Goal: Task Accomplishment & Management: Manage account settings

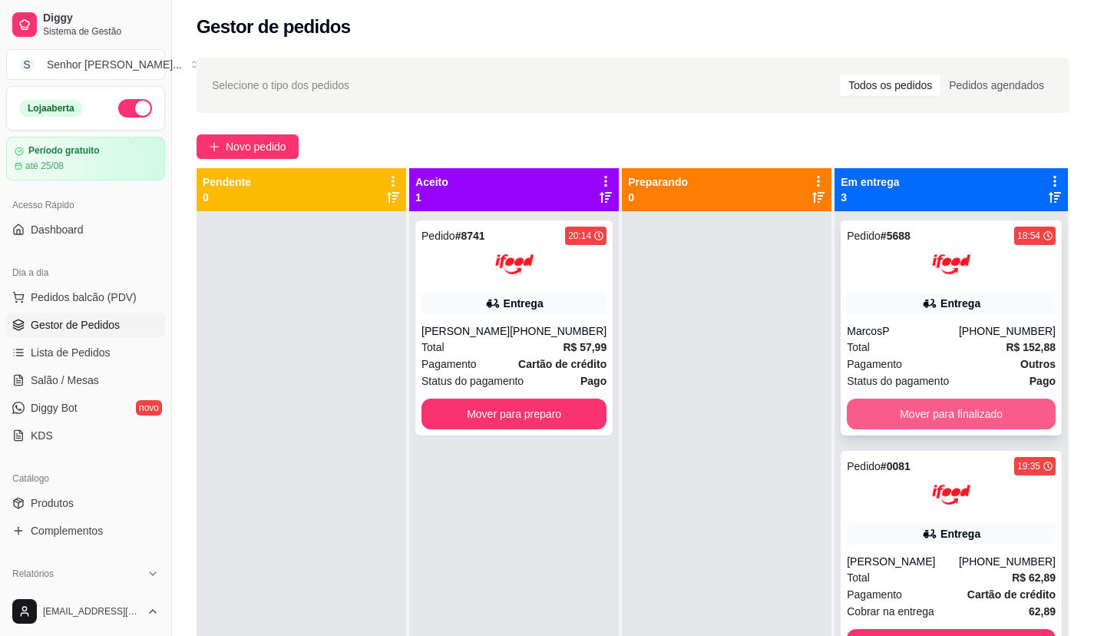
scroll to position [43, 0]
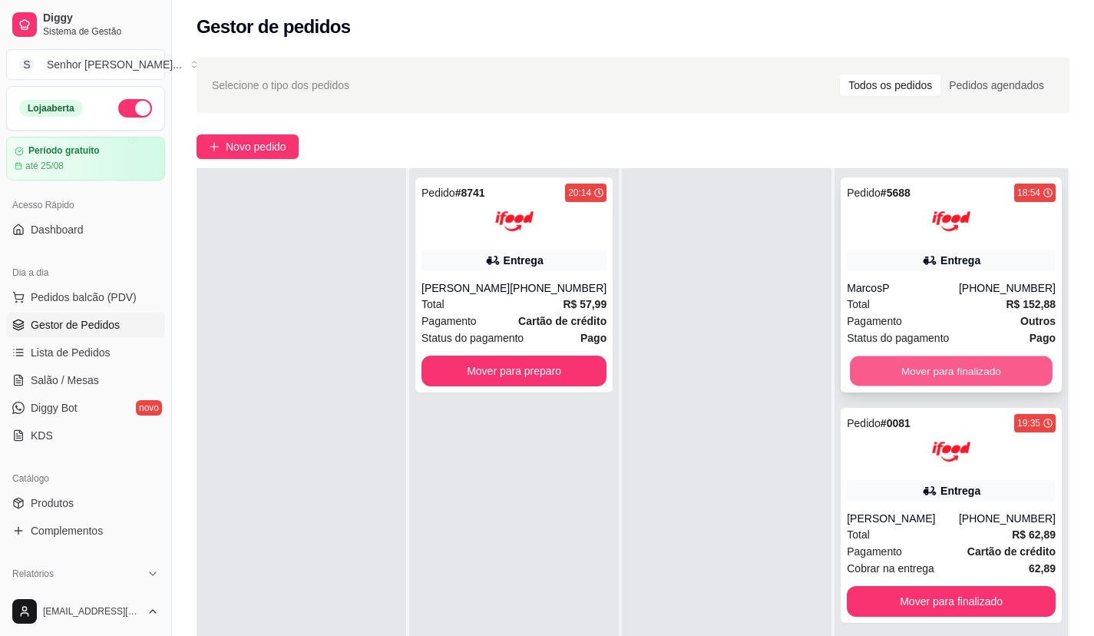
click at [958, 372] on button "Mover para finalizado" at bounding box center [951, 371] width 203 height 30
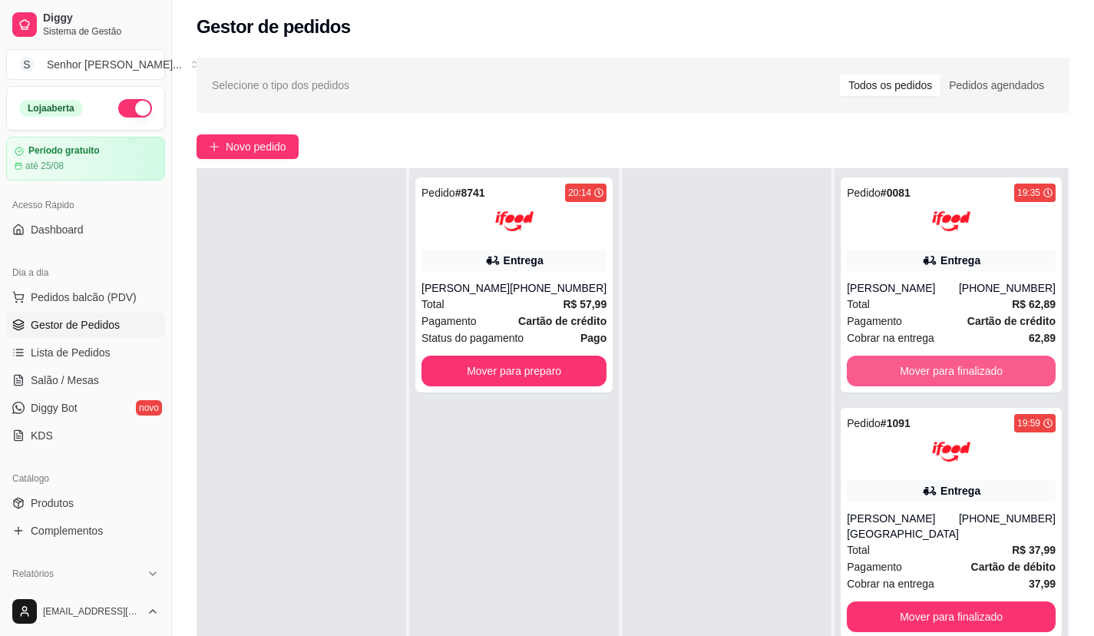
click at [958, 372] on button "Mover para finalizado" at bounding box center [951, 371] width 209 height 31
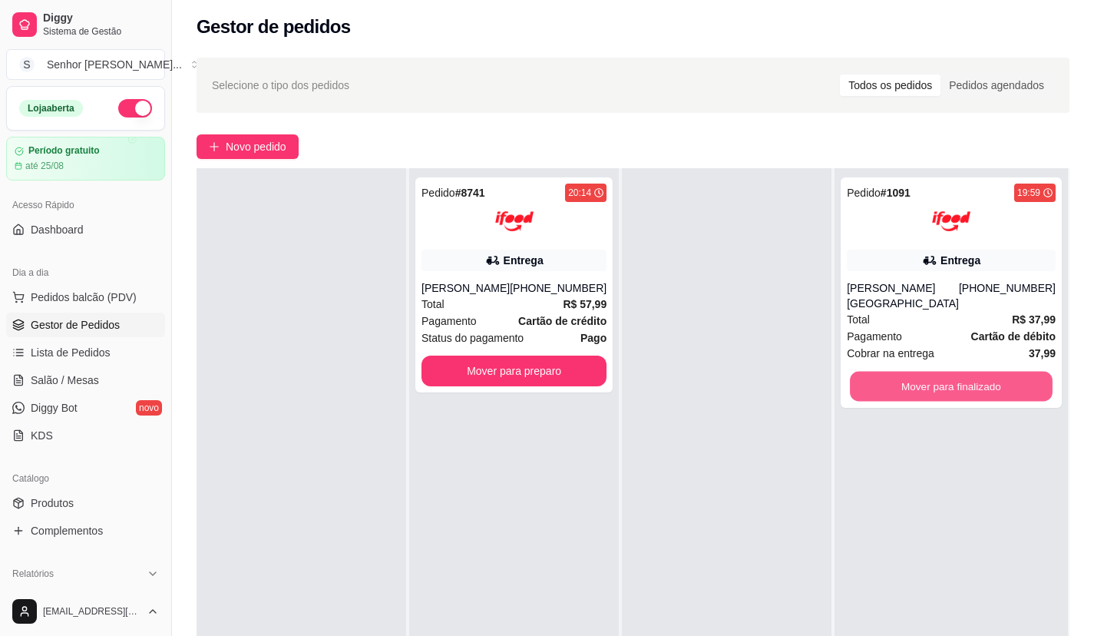
click at [958, 372] on button "Mover para finalizado" at bounding box center [951, 387] width 203 height 30
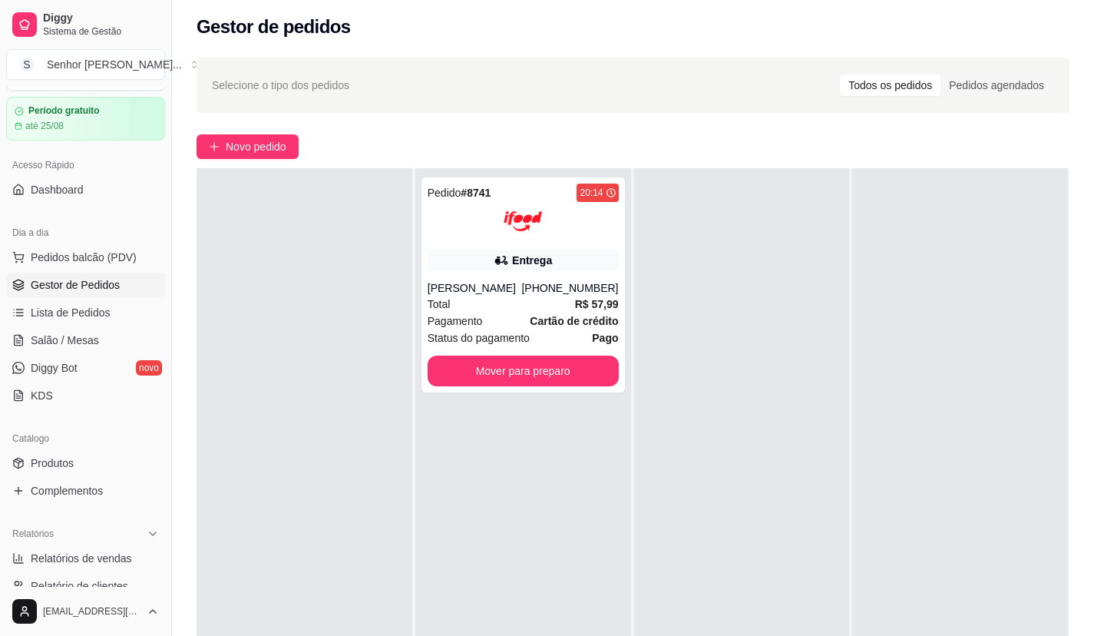
scroll to position [77, 0]
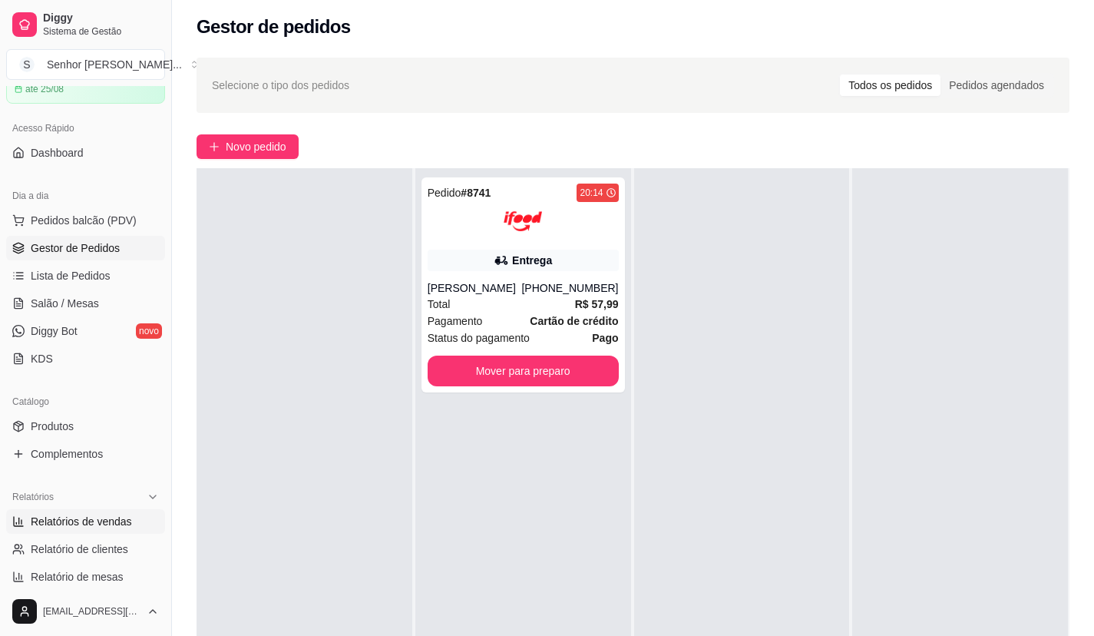
click at [96, 526] on span "Relatórios de vendas" at bounding box center [81, 521] width 101 height 15
select select "ALL"
select select "0"
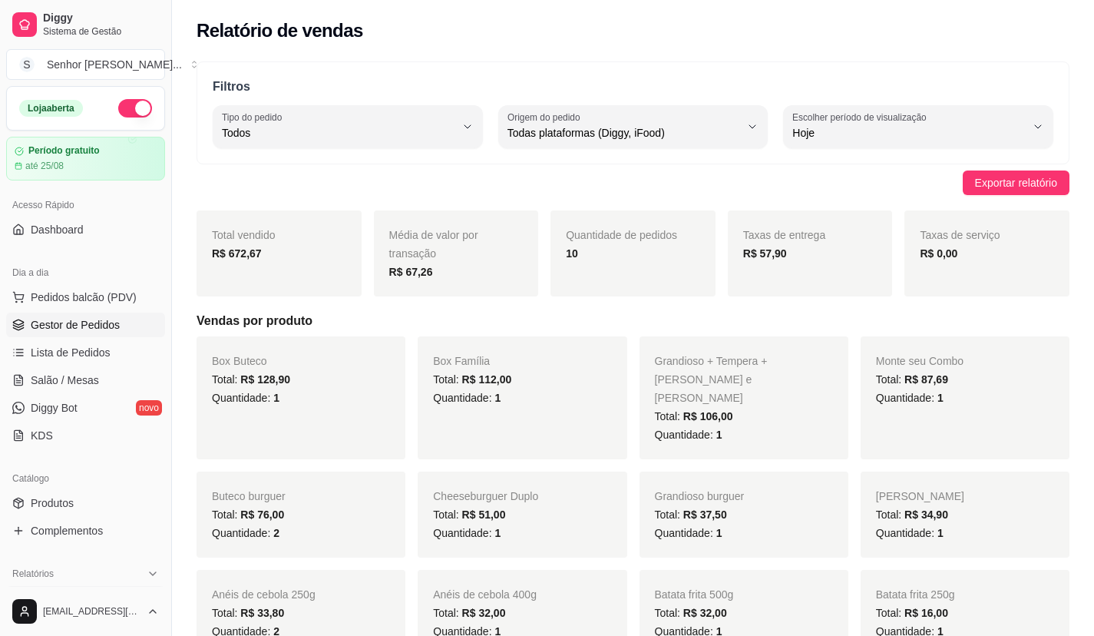
click at [109, 321] on span "Gestor de Pedidos" at bounding box center [75, 324] width 89 height 15
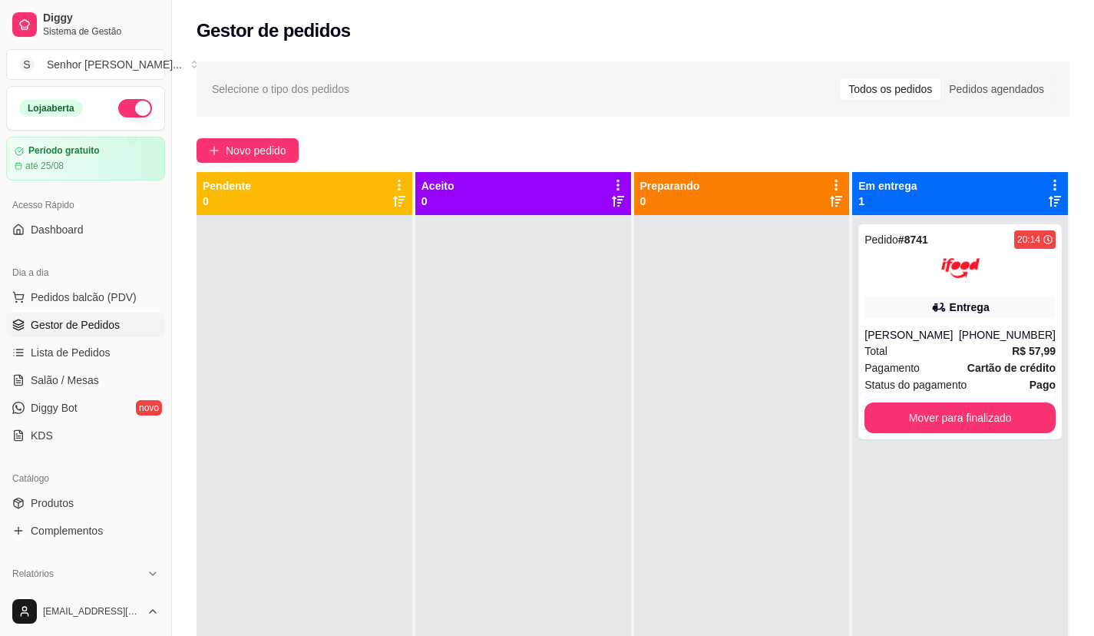
click at [1005, 444] on div "Pedido # 8741 20:14 Entrega [PERSON_NAME] [PHONE_NUMBER] Total R$ 57,99 Pagamen…" at bounding box center [960, 533] width 216 height 636
click at [1003, 429] on button "Mover para finalizado" at bounding box center [960, 418] width 185 height 30
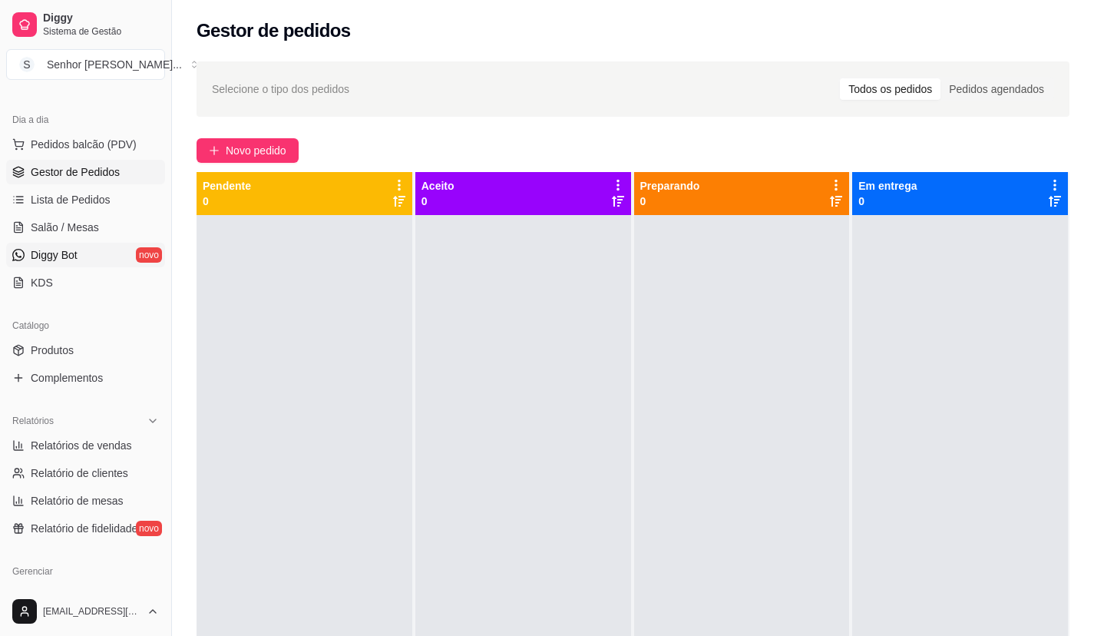
scroll to position [230, 0]
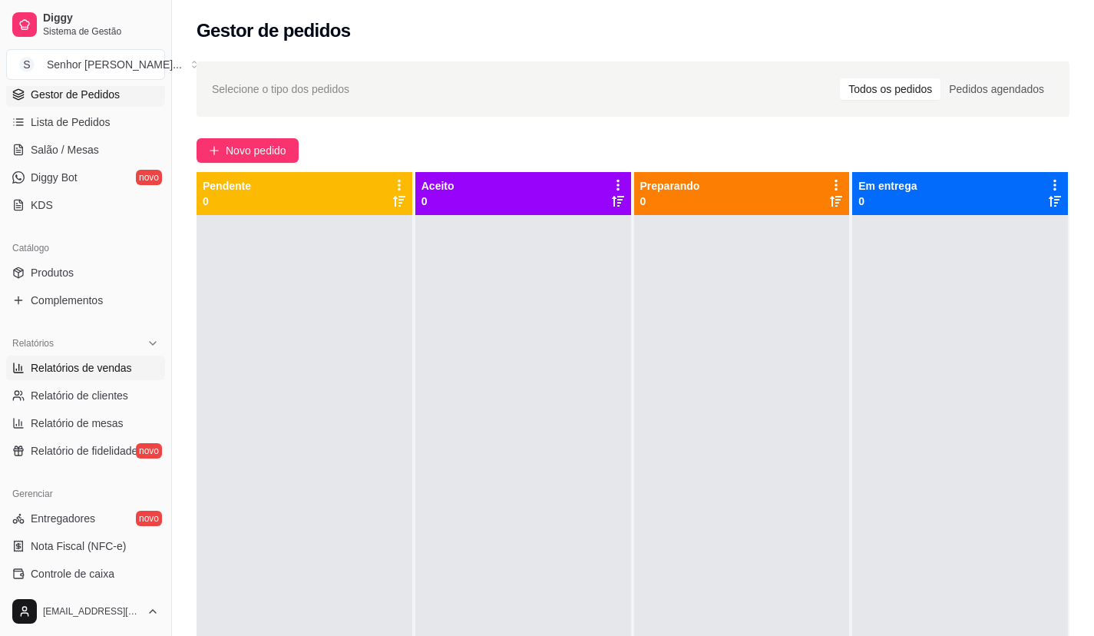
click at [85, 363] on span "Relatórios de vendas" at bounding box center [81, 367] width 101 height 15
select select "ALL"
select select "0"
